Goal: Use online tool/utility: Utilize a website feature to perform a specific function

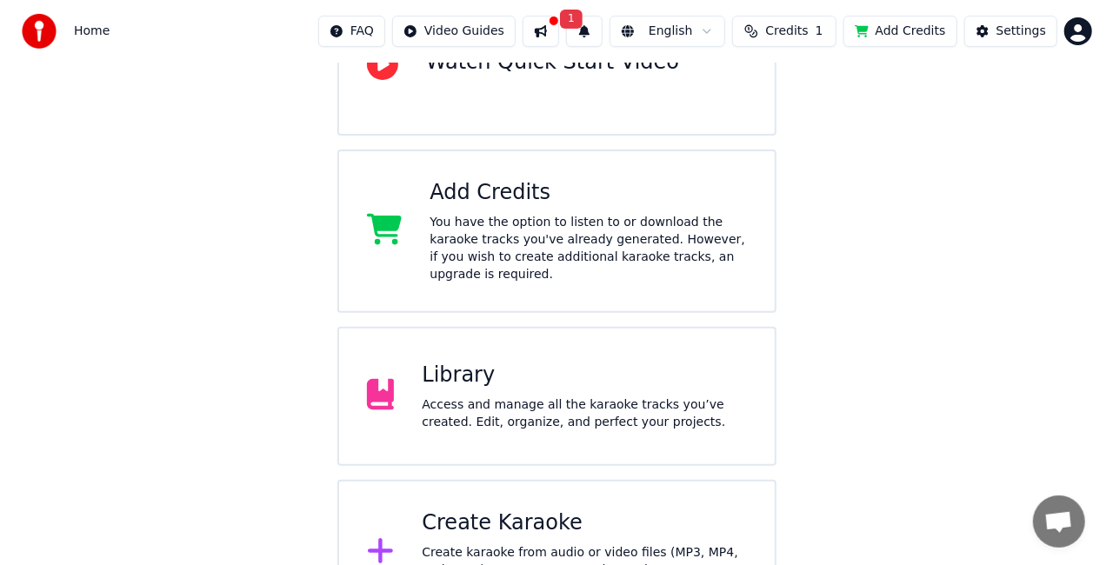
scroll to position [270, 0]
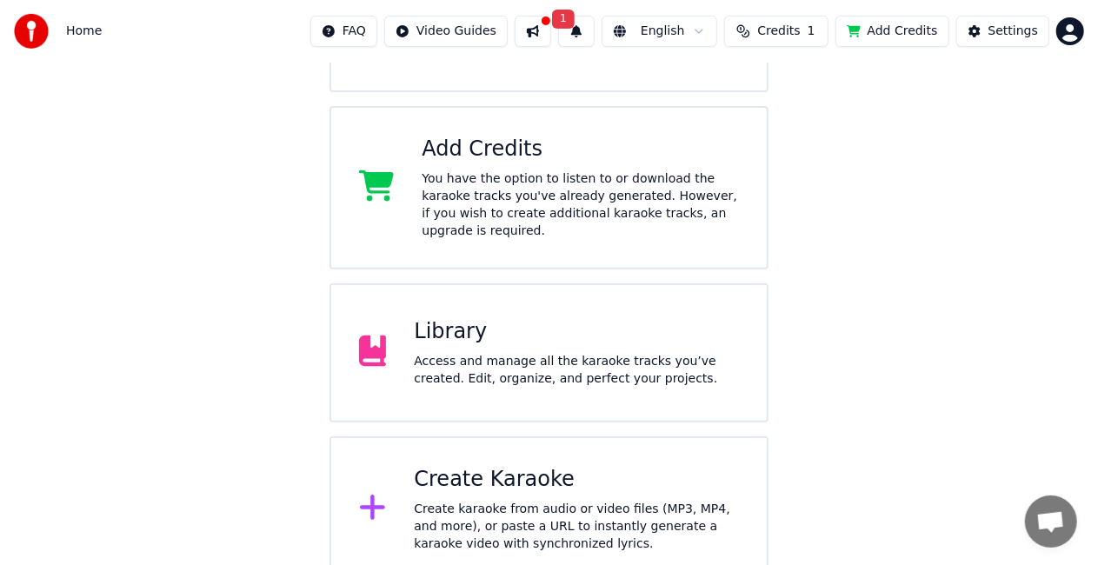
click at [590, 531] on div "Create karaoke from audio or video files (MP3, MP4, and more), or paste a URL t…" at bounding box center [576, 527] width 325 height 52
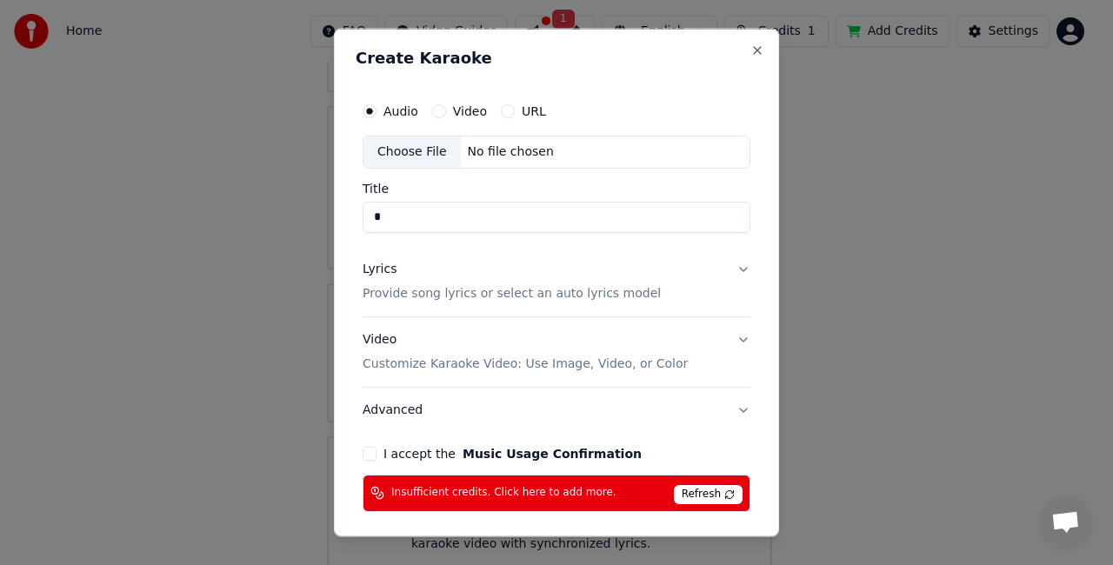
type input "*"
click at [430, 155] on div "Choose File" at bounding box center [411, 152] width 97 height 31
click at [484, 115] on div "Audio Video URL" at bounding box center [454, 111] width 183 height 14
click at [436, 117] on button "Video" at bounding box center [439, 111] width 14 height 14
click at [368, 108] on button "Audio" at bounding box center [370, 111] width 14 height 14
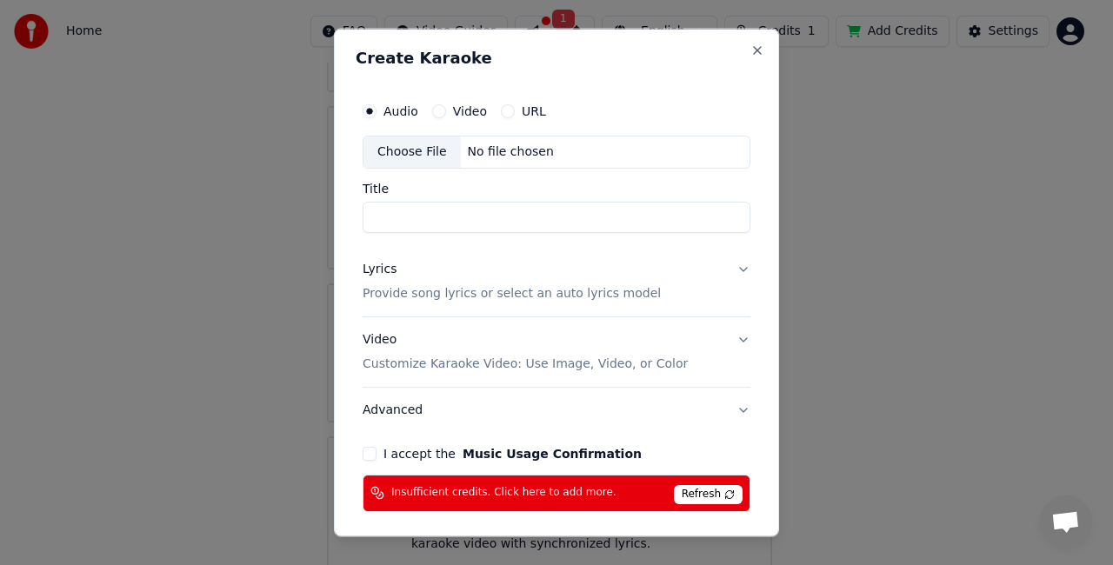
click at [410, 138] on div "Choose File" at bounding box center [411, 152] width 97 height 31
click at [442, 146] on div "Choose File" at bounding box center [411, 152] width 97 height 31
click at [472, 109] on label "Video" at bounding box center [470, 111] width 34 height 12
click at [446, 109] on button "Video" at bounding box center [439, 111] width 14 height 14
click at [442, 151] on div "Choose File" at bounding box center [411, 152] width 97 height 31
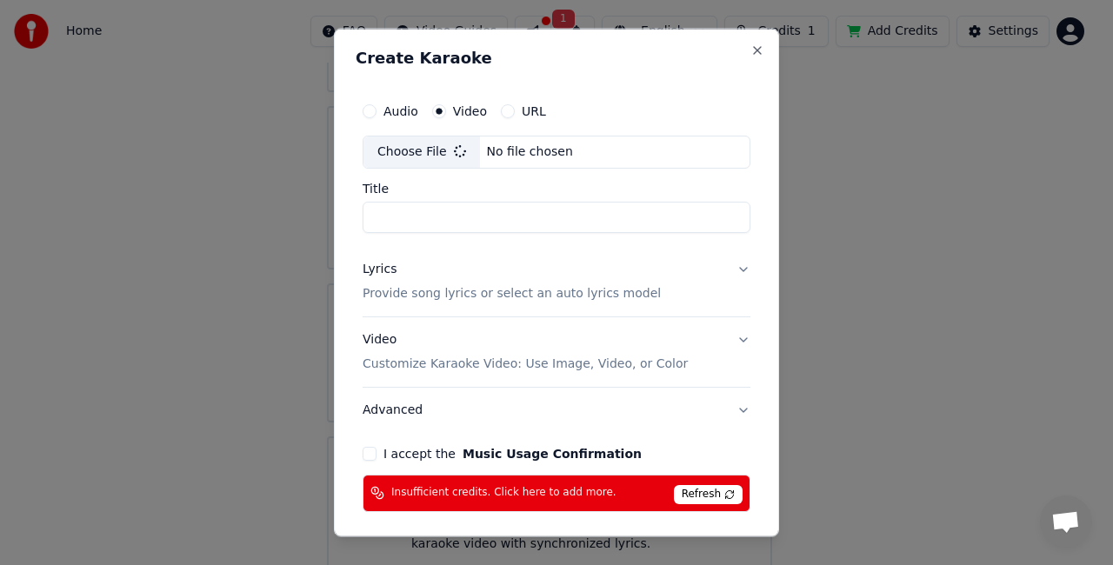
type input "*"
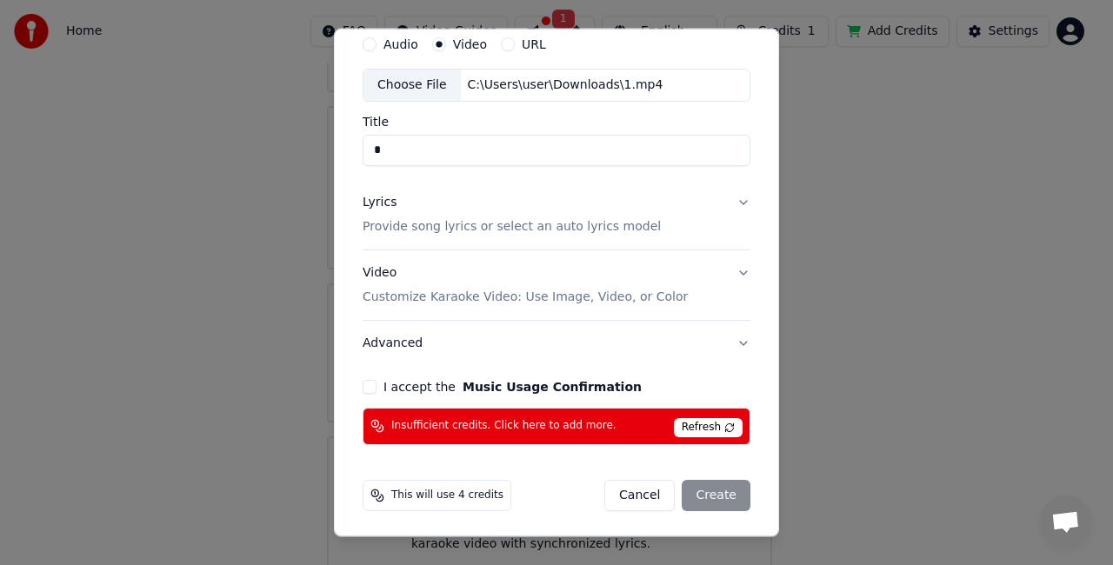
click at [369, 372] on div "Audio Video URL Choose File C:\Users\user\Downloads\1.mp4 Title * Lyrics Provid…" at bounding box center [557, 237] width 402 height 432
click at [376, 386] on div "I accept the Music Usage Confirmation" at bounding box center [557, 387] width 388 height 14
click at [372, 381] on button "I accept the Music Usage Confirmation" at bounding box center [370, 387] width 14 height 14
click at [690, 492] on div "Cancel Create" at bounding box center [677, 495] width 146 height 31
click at [713, 430] on span "Refresh" at bounding box center [708, 427] width 69 height 19
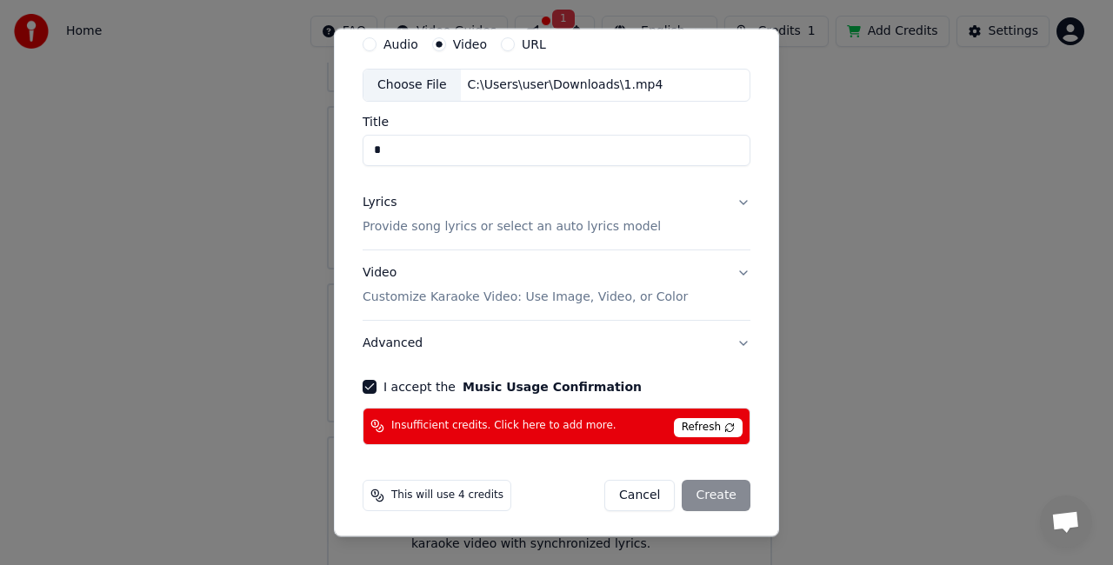
click at [715, 424] on span "Refresh" at bounding box center [708, 427] width 69 height 19
click at [578, 223] on p "Provide song lyrics or select an auto lyrics model" at bounding box center [512, 226] width 298 height 17
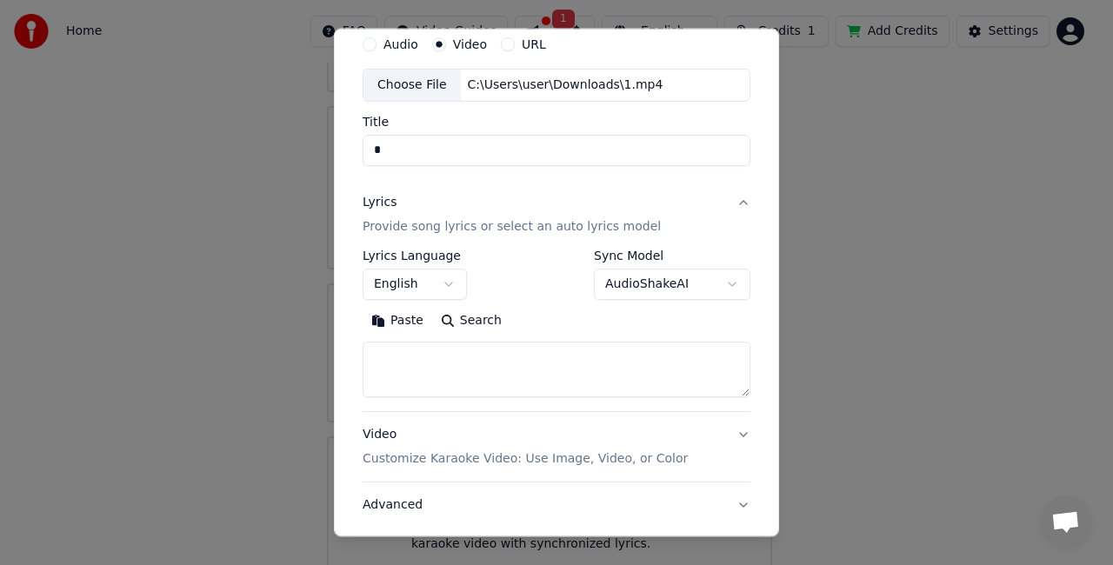
click at [424, 372] on textarea at bounding box center [557, 370] width 388 height 56
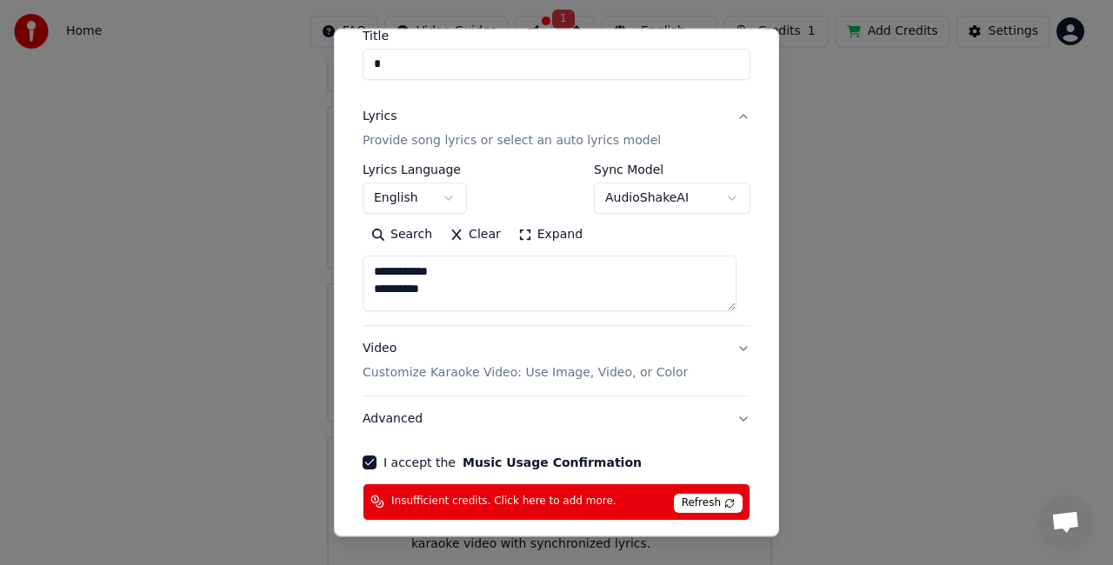
scroll to position [228, 0]
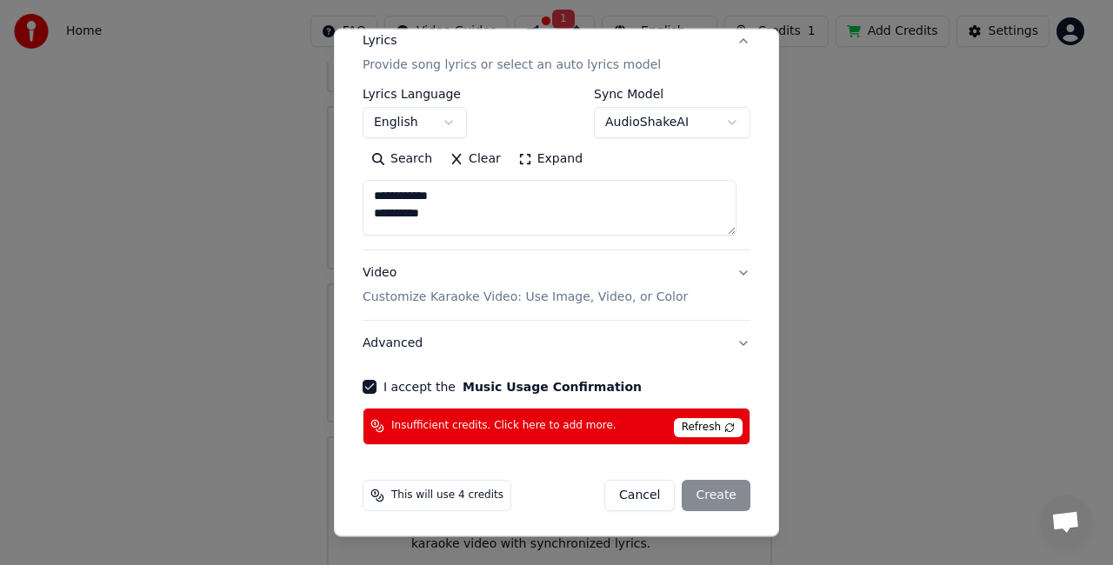
type textarea "**********"
click at [706, 277] on button "Video Customize Karaoke Video: Use Image, Video, or Color" at bounding box center [557, 285] width 388 height 70
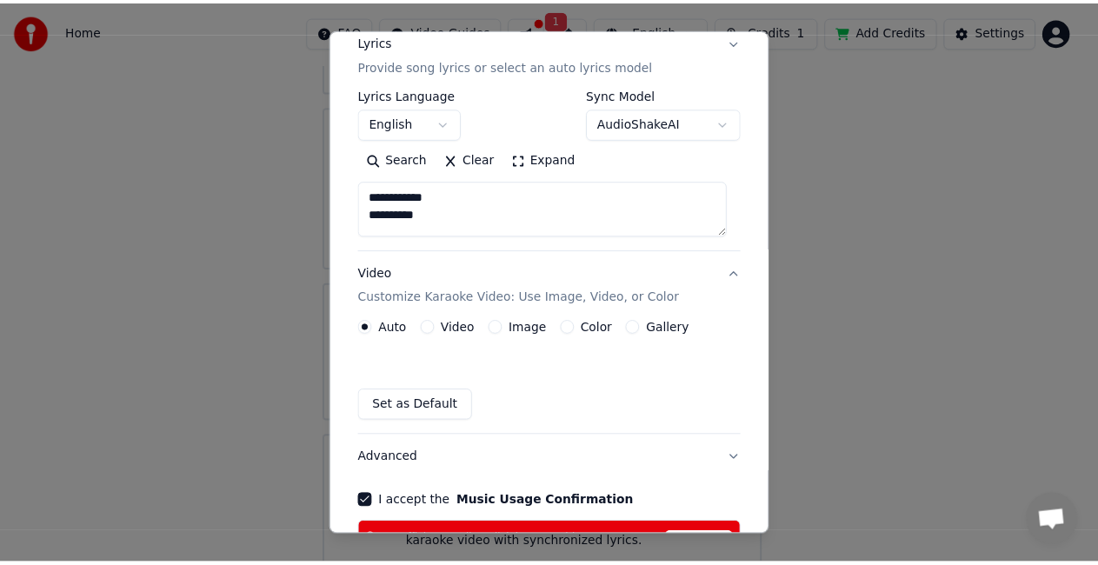
scroll to position [181, 0]
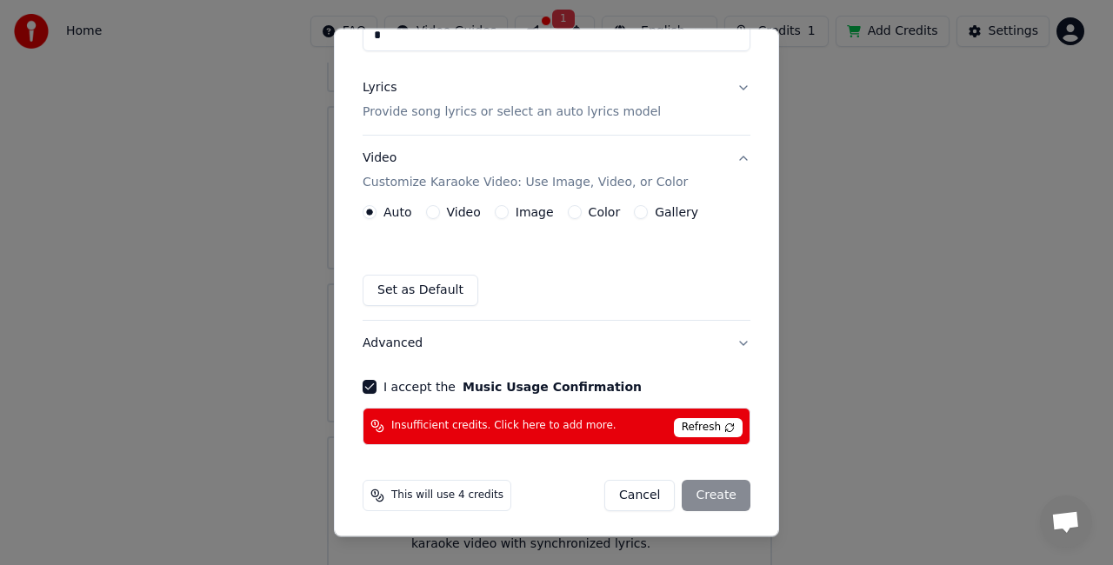
click at [699, 496] on div "Cancel Create" at bounding box center [677, 495] width 146 height 31
click at [714, 421] on span "Refresh" at bounding box center [708, 427] width 69 height 19
click at [428, 427] on span "Insufficient credits. Click here to add more." at bounding box center [503, 427] width 225 height 14
